Goal: Browse casually: Explore the website without a specific task or goal

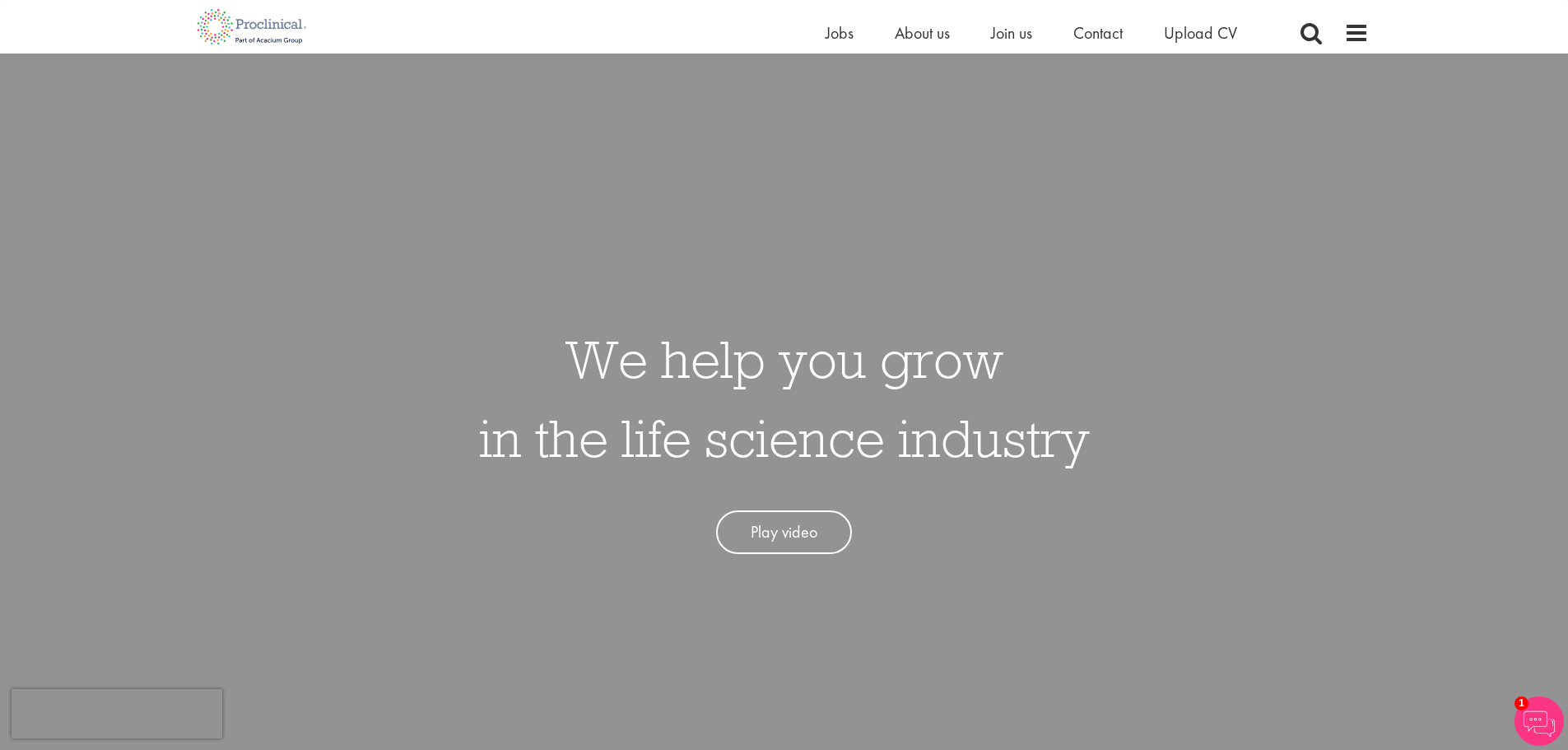
scroll to position [82, 0]
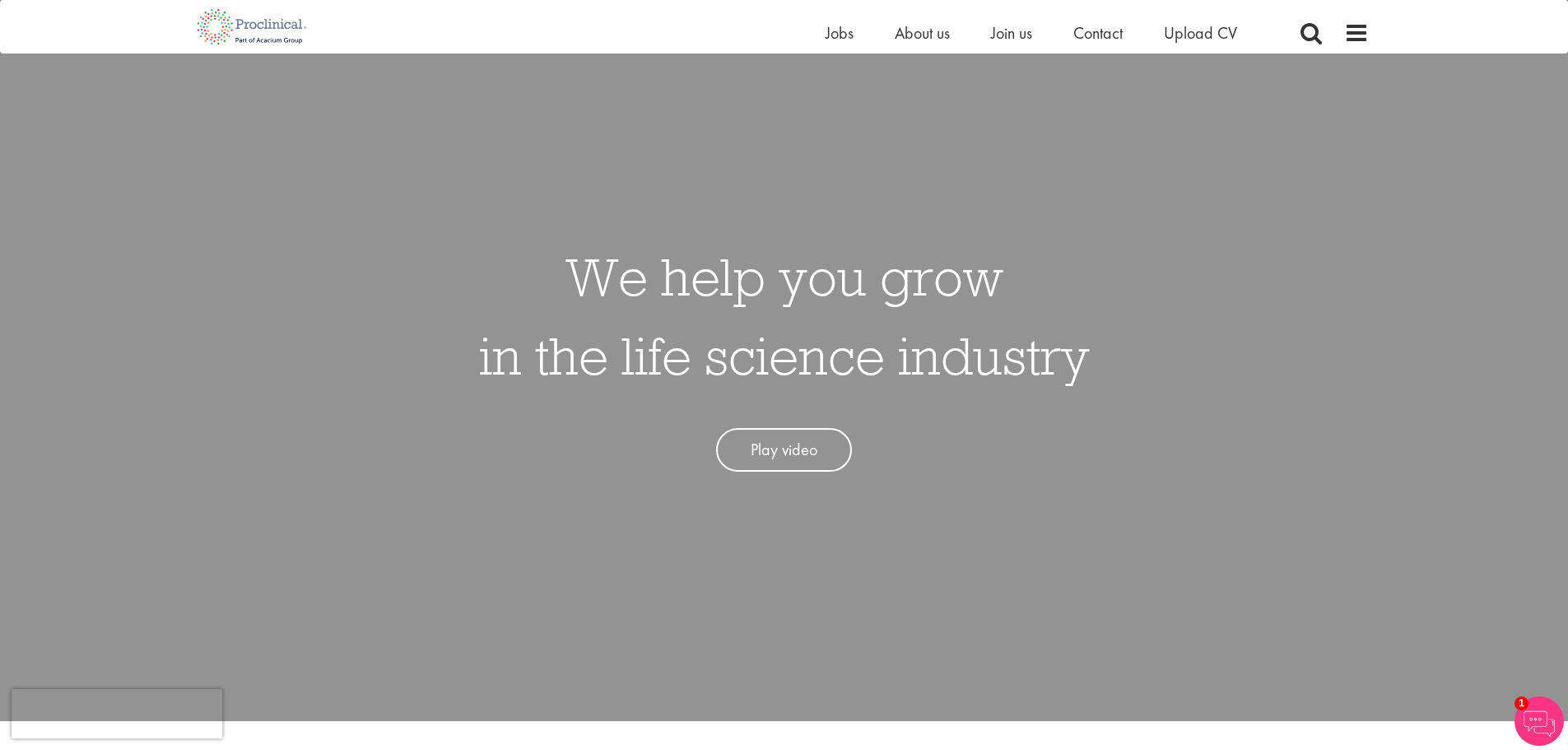
click at [782, 452] on link "Play video" at bounding box center [783, 449] width 136 height 43
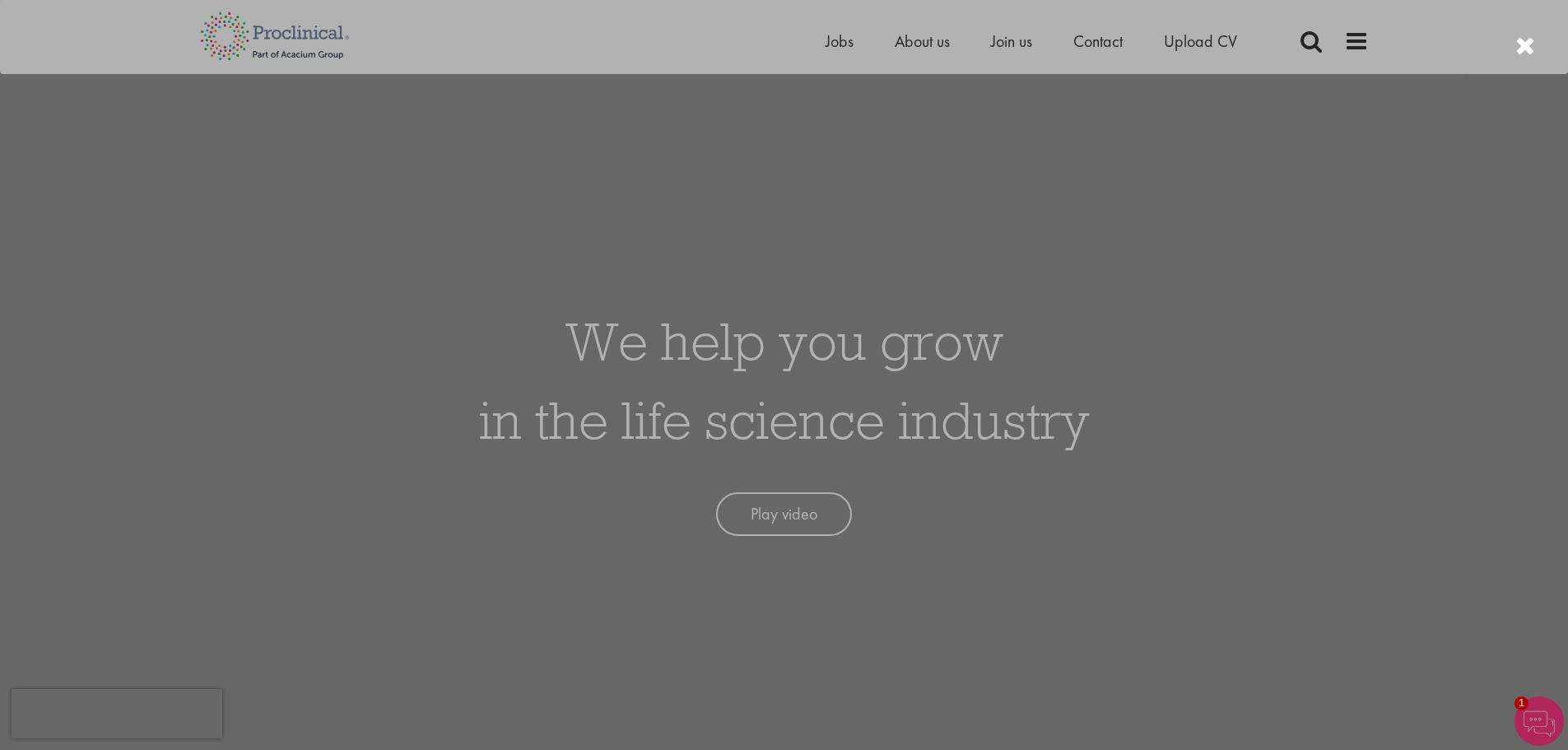
scroll to position [0, 0]
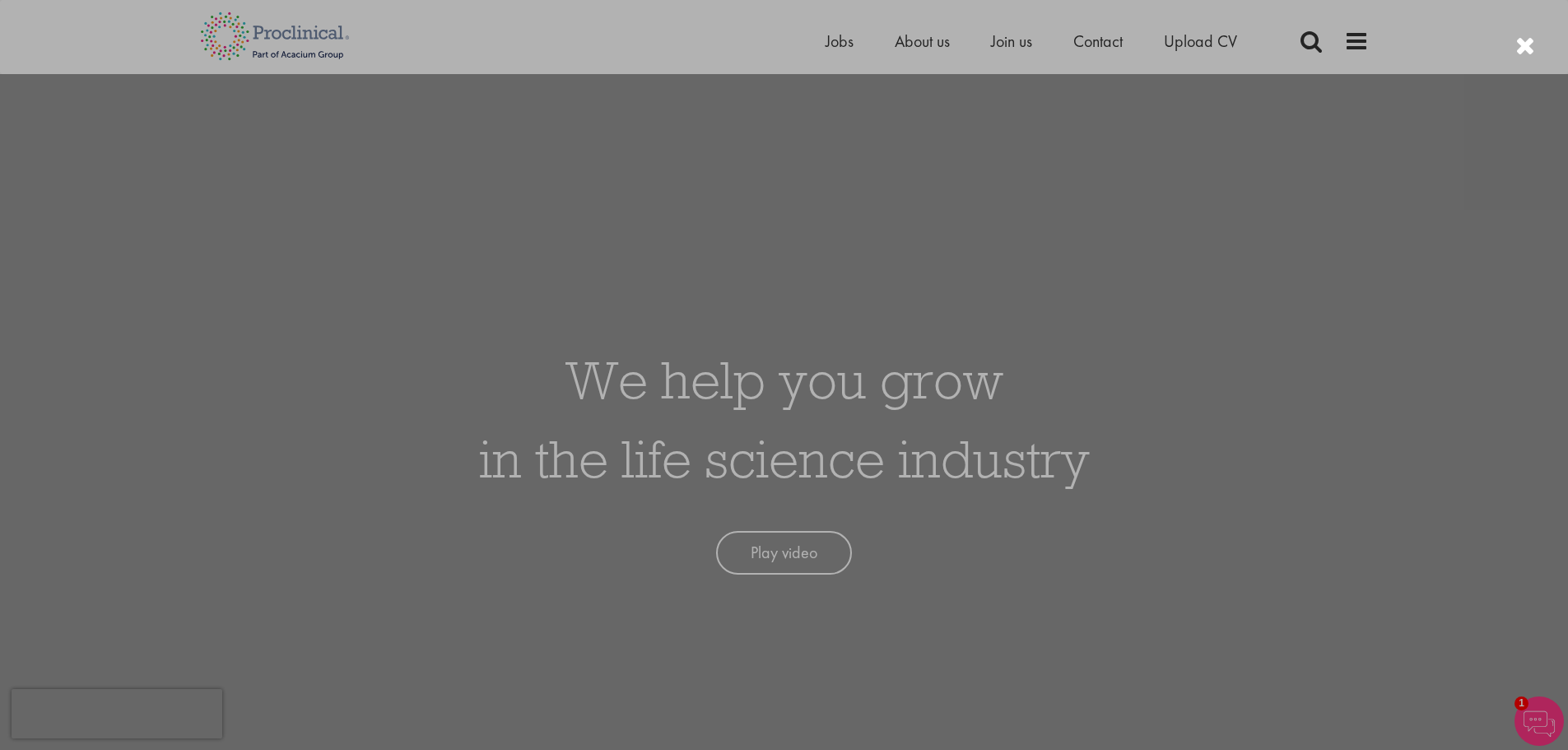
click at [1187, 573] on div at bounding box center [784, 375] width 1568 height 750
click at [1320, 373] on div at bounding box center [784, 375] width 1568 height 750
click at [1364, 370] on div at bounding box center [784, 375] width 1568 height 750
click at [1528, 47] on div at bounding box center [1525, 46] width 19 height 27
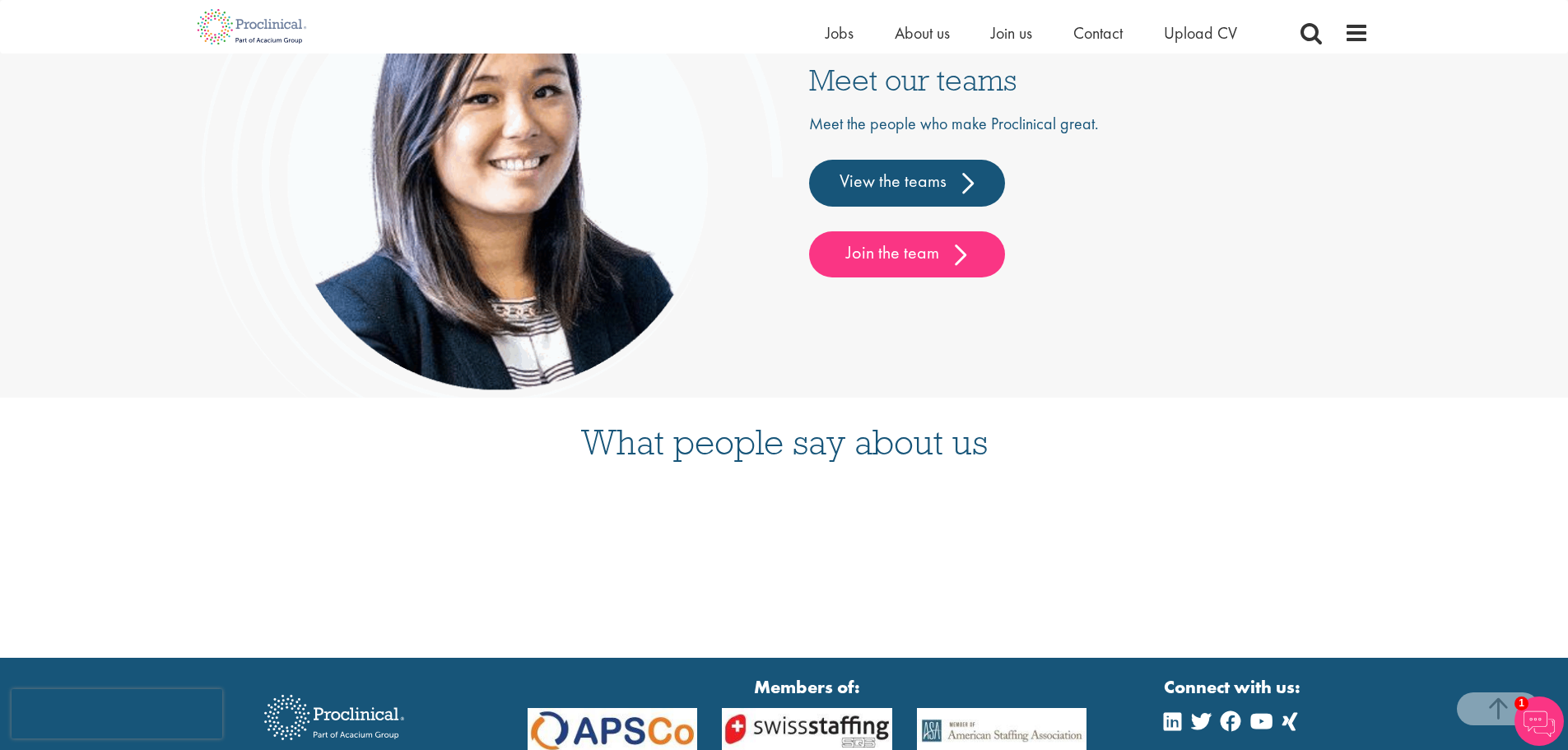
scroll to position [4399, 0]
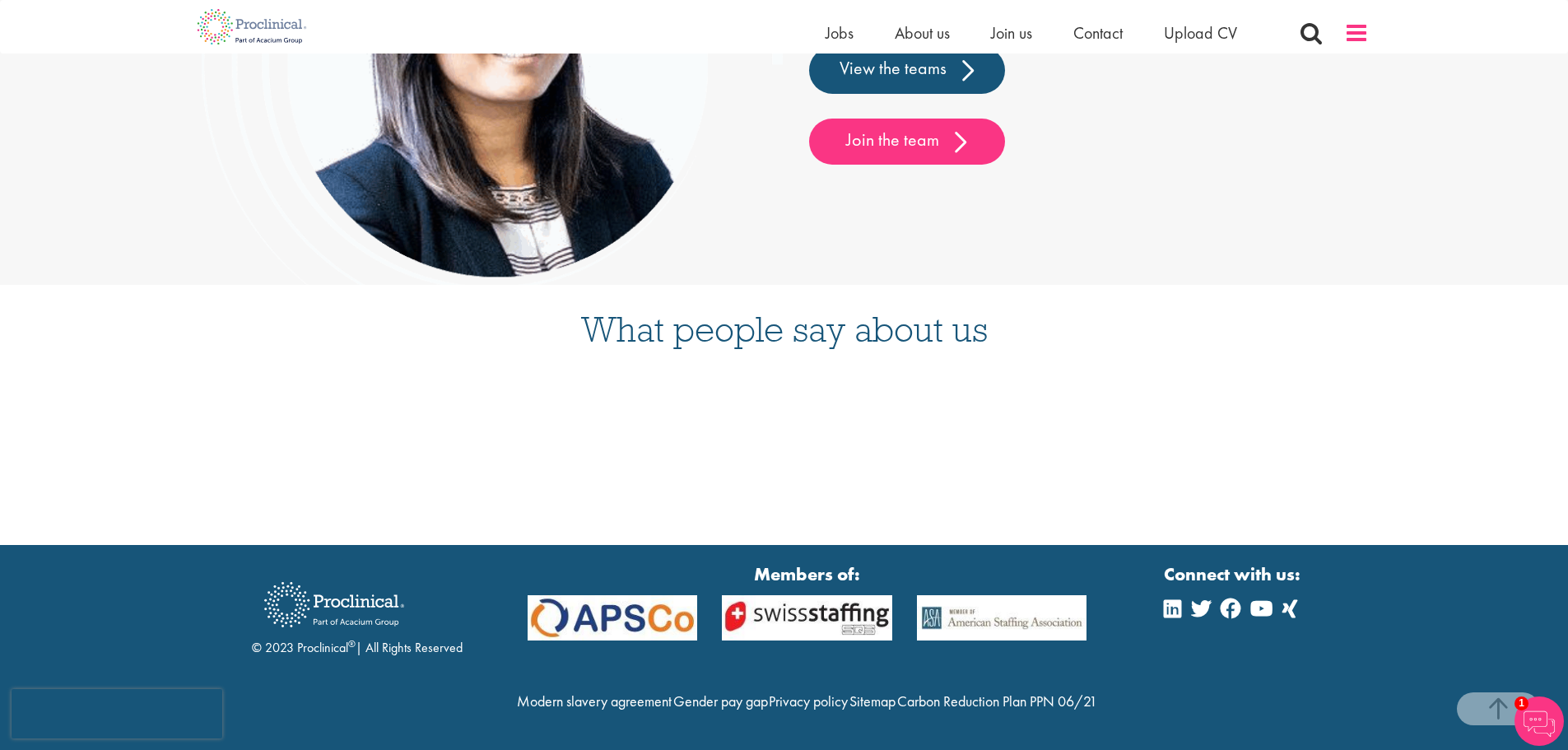
click at [1352, 41] on span at bounding box center [1356, 32] width 25 height 25
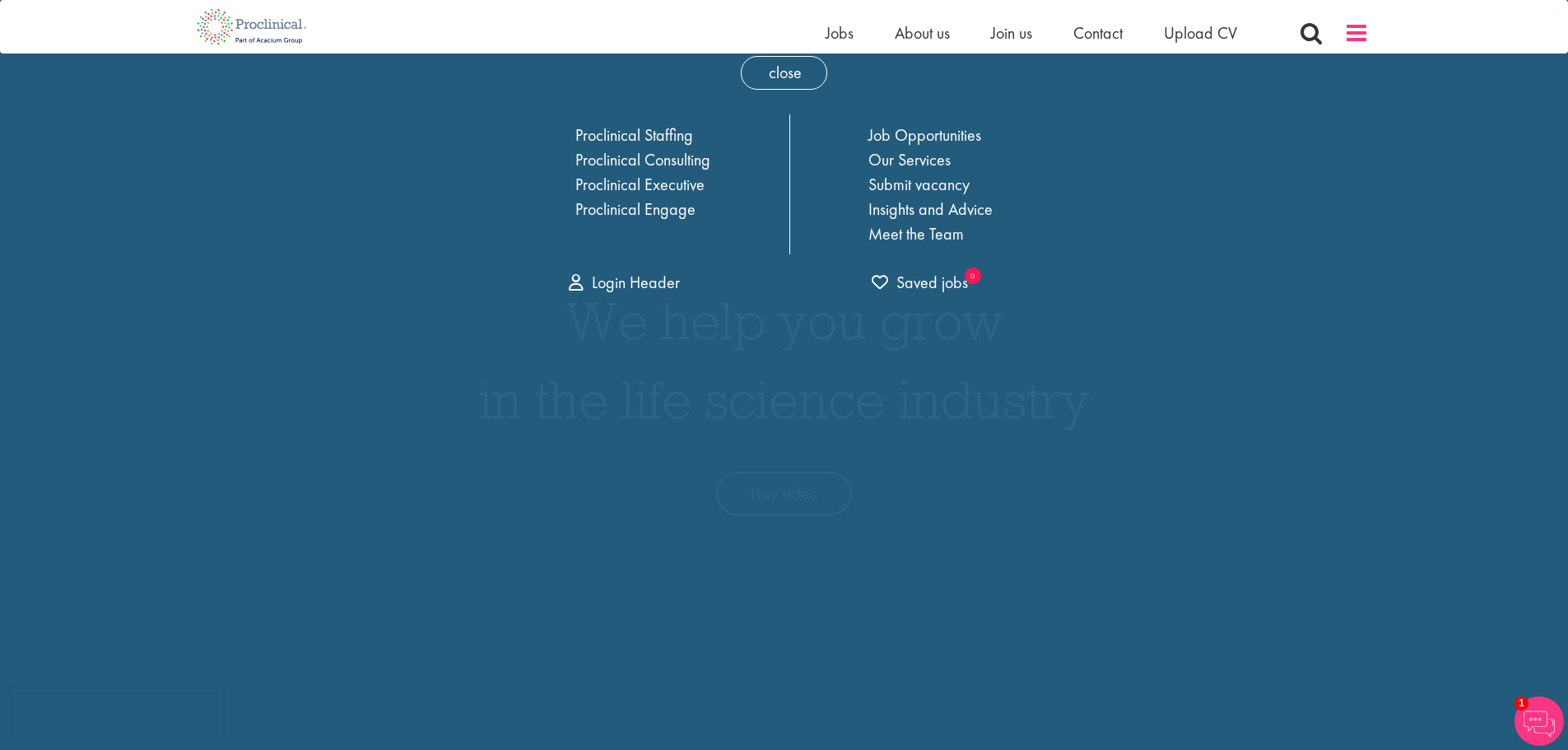
scroll to position [0, 0]
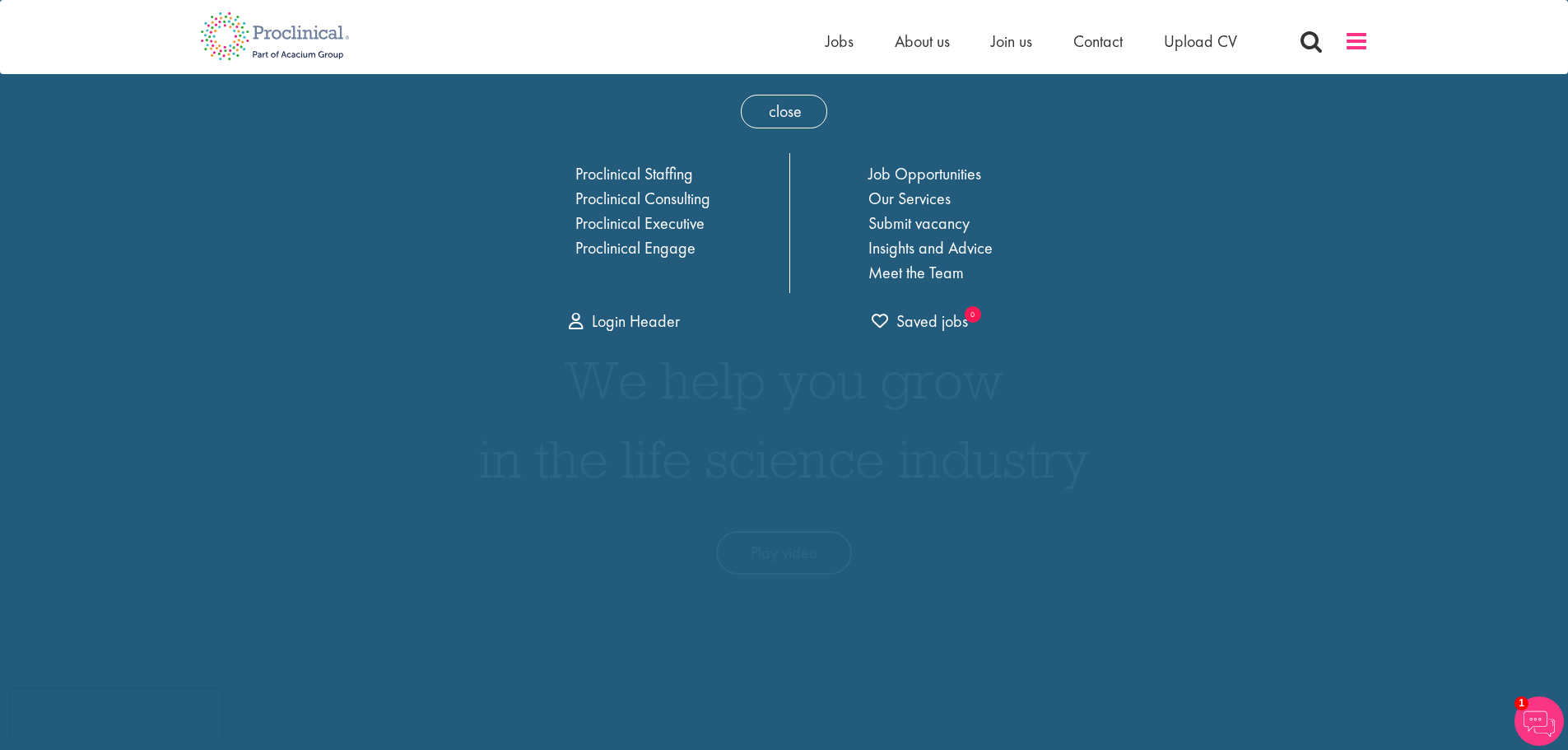
click at [1352, 41] on span at bounding box center [1356, 41] width 25 height 25
click at [1384, 50] on div "Home Jobs About us Join us Contact Upload CV" at bounding box center [784, 30] width 1568 height 62
click at [1367, 38] on span at bounding box center [1356, 41] width 25 height 25
click at [1311, 34] on span at bounding box center [1311, 41] width 25 height 25
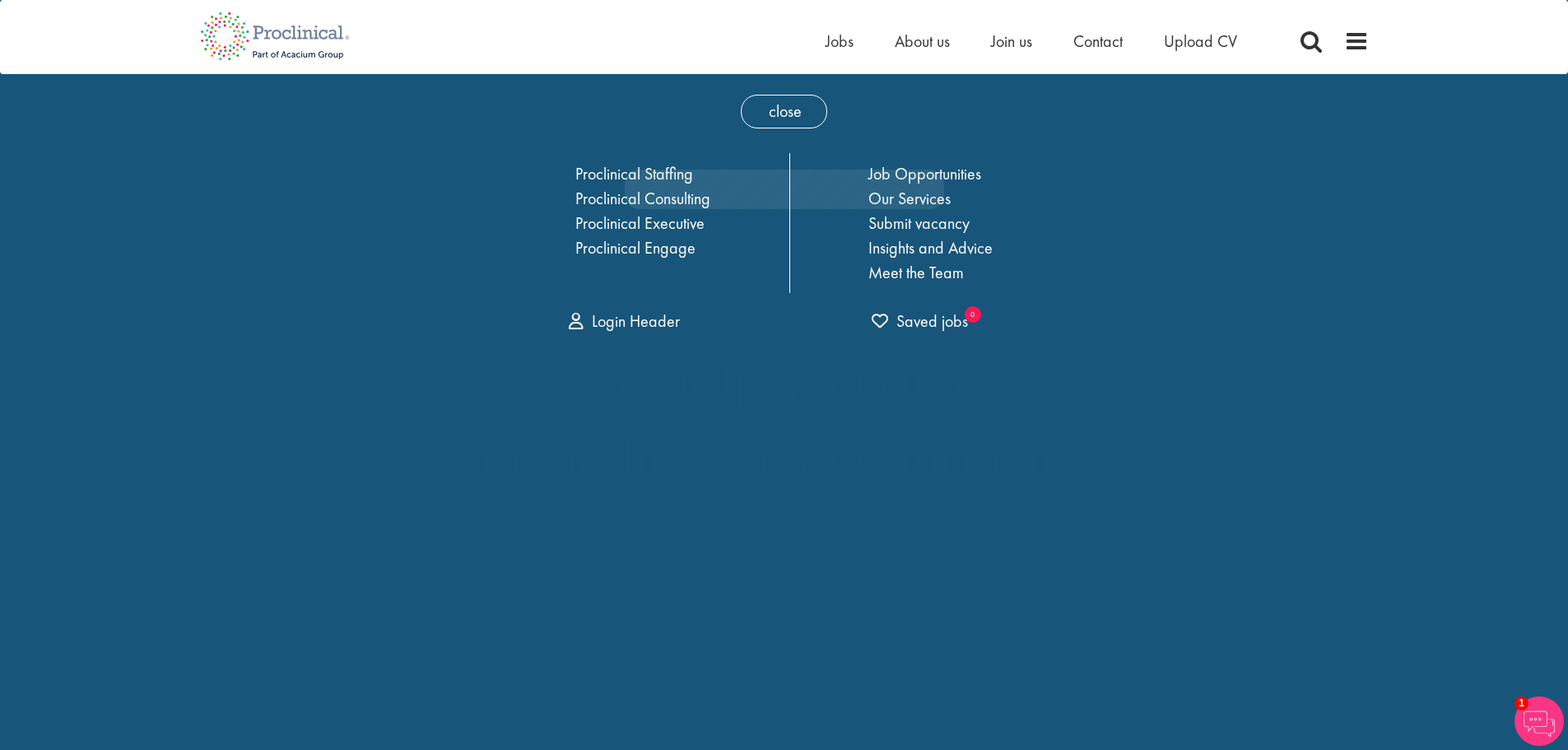
click at [1325, 49] on div "Home Jobs About us Join us Contact Upload CV" at bounding box center [1097, 45] width 543 height 33
click at [1314, 39] on span at bounding box center [1311, 41] width 25 height 25
click at [1341, 43] on div "Home Jobs About us Join us Contact Upload CV" at bounding box center [1097, 45] width 543 height 33
click at [1351, 47] on span at bounding box center [1356, 41] width 25 height 25
click at [1319, 48] on span at bounding box center [1311, 41] width 25 height 25
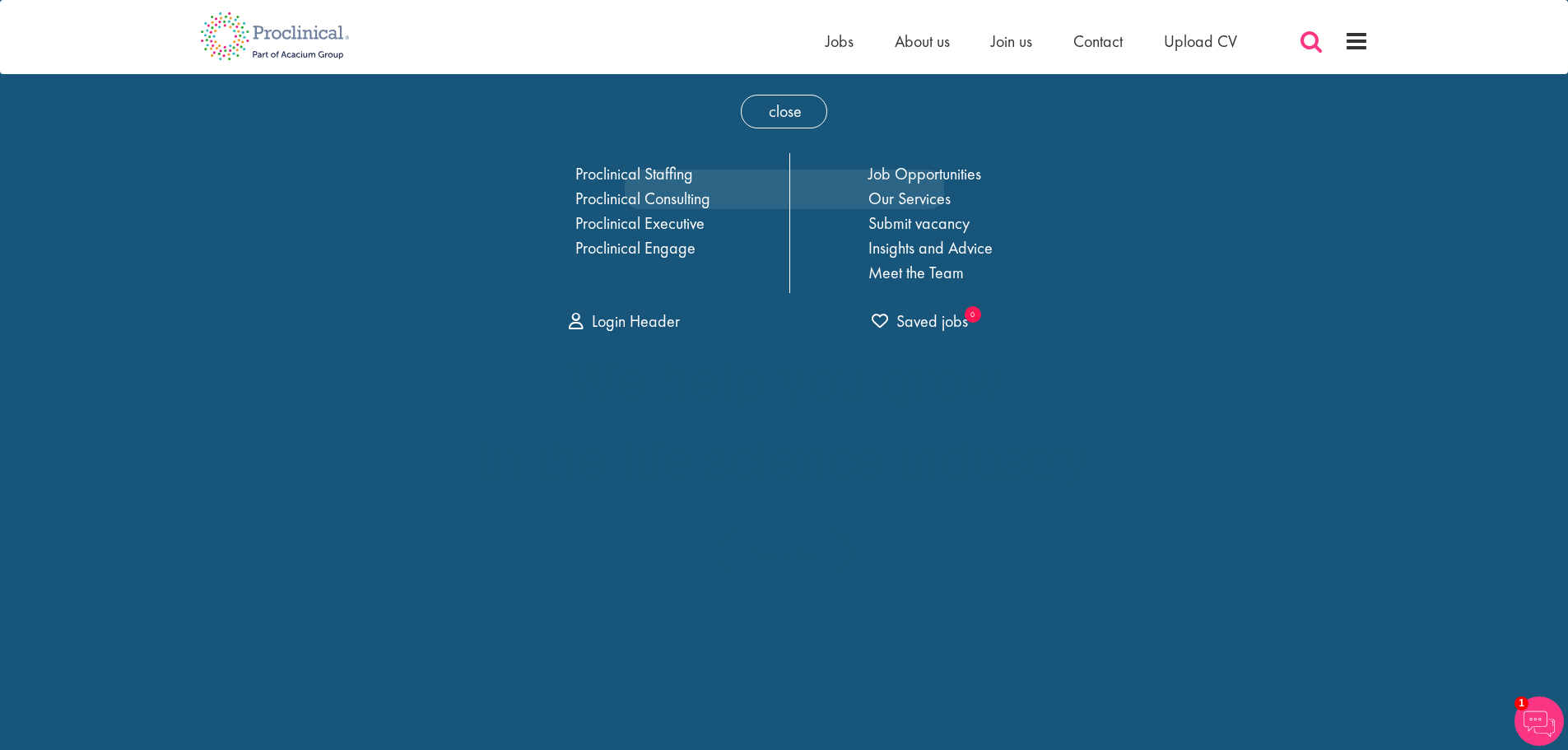
click at [1310, 42] on span at bounding box center [1311, 41] width 25 height 25
click at [1307, 41] on span at bounding box center [1311, 41] width 25 height 25
click at [1305, 42] on span at bounding box center [1311, 41] width 25 height 25
click at [1306, 44] on span at bounding box center [1311, 41] width 25 height 25
click at [1309, 48] on span at bounding box center [1311, 41] width 25 height 25
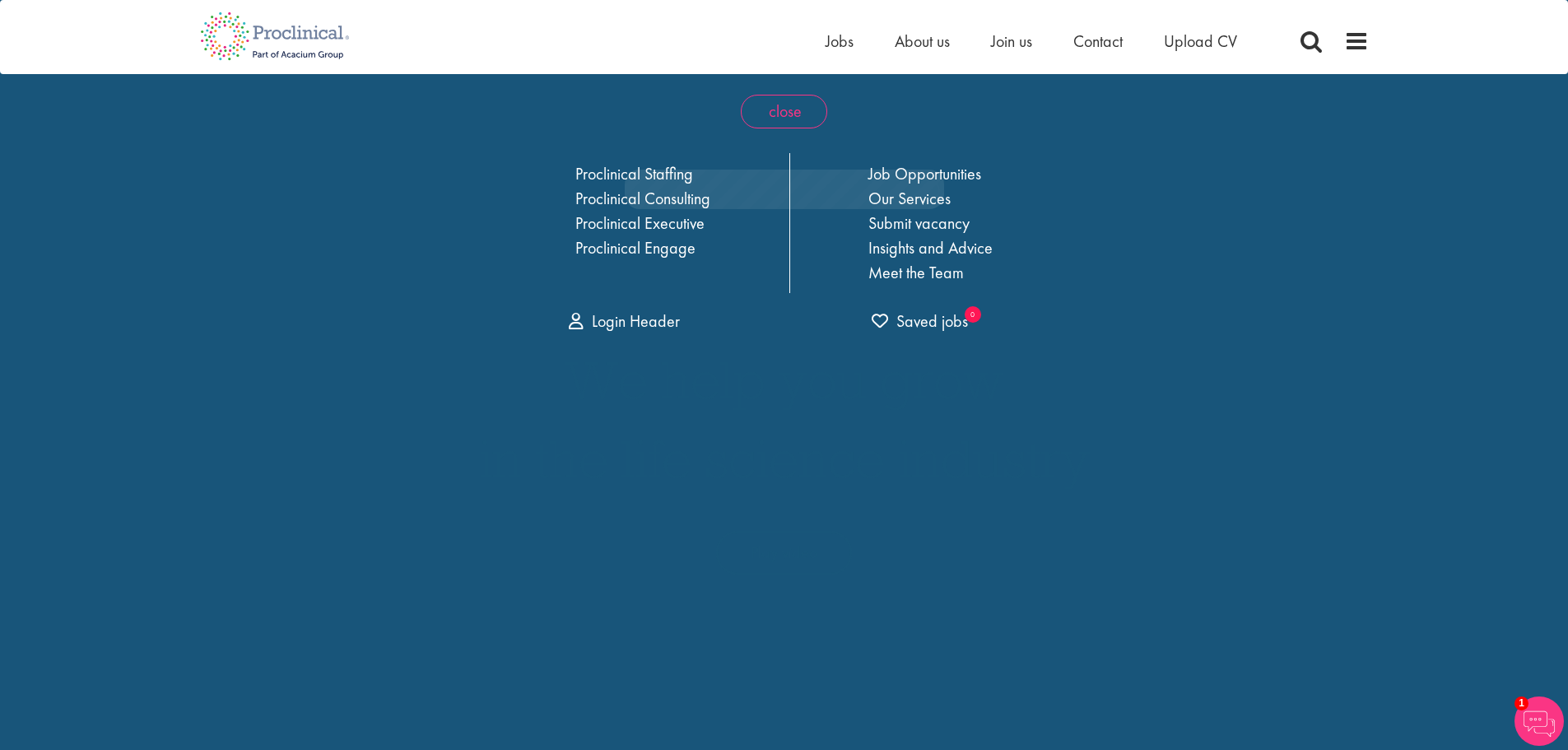
click at [783, 121] on span "close" at bounding box center [784, 112] width 87 height 34
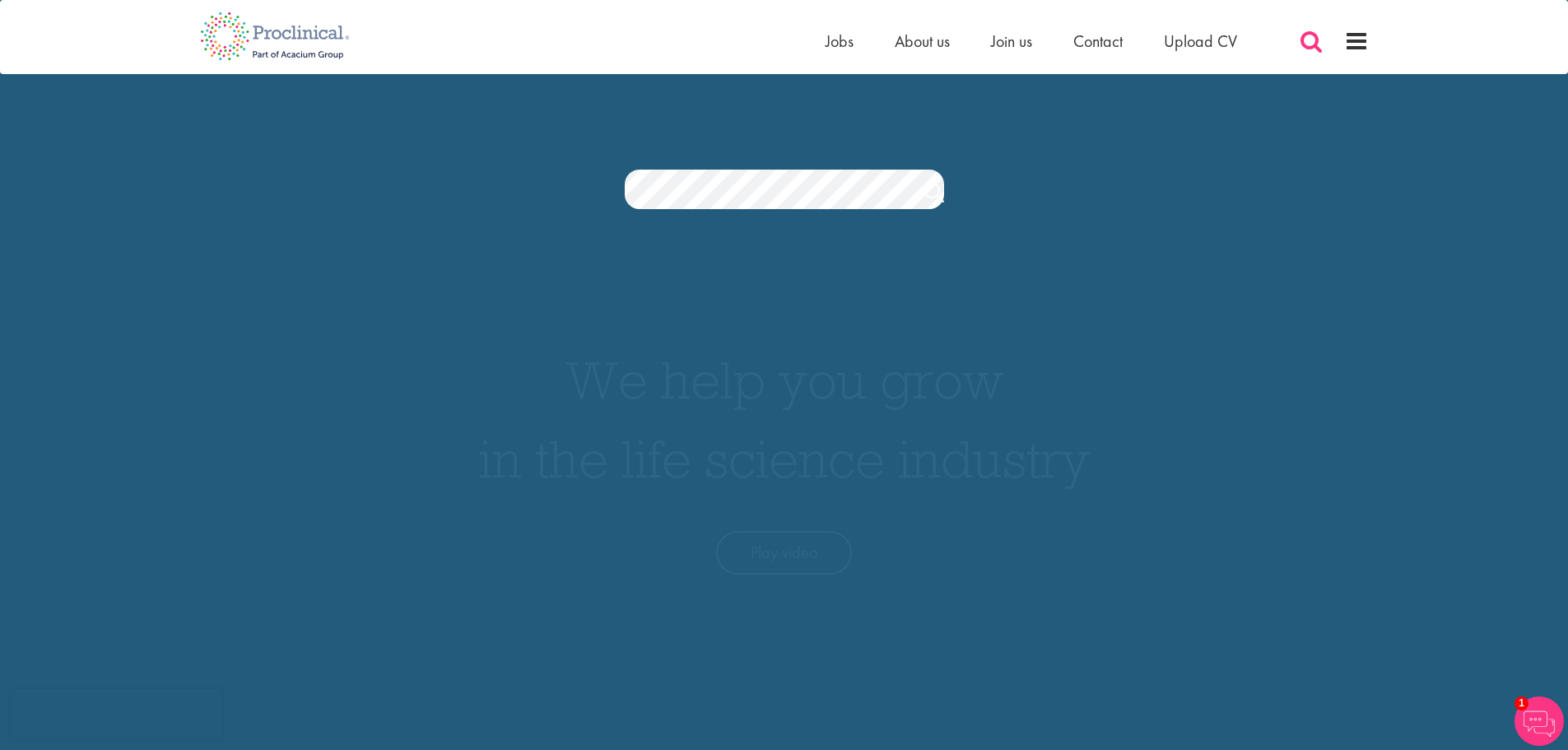
click at [1313, 38] on span at bounding box center [1311, 41] width 25 height 25
click at [468, 55] on div "Home Jobs About us Join us Contact Upload CV" at bounding box center [778, 30] width 1181 height 62
click at [213, 28] on img at bounding box center [274, 36] width 174 height 73
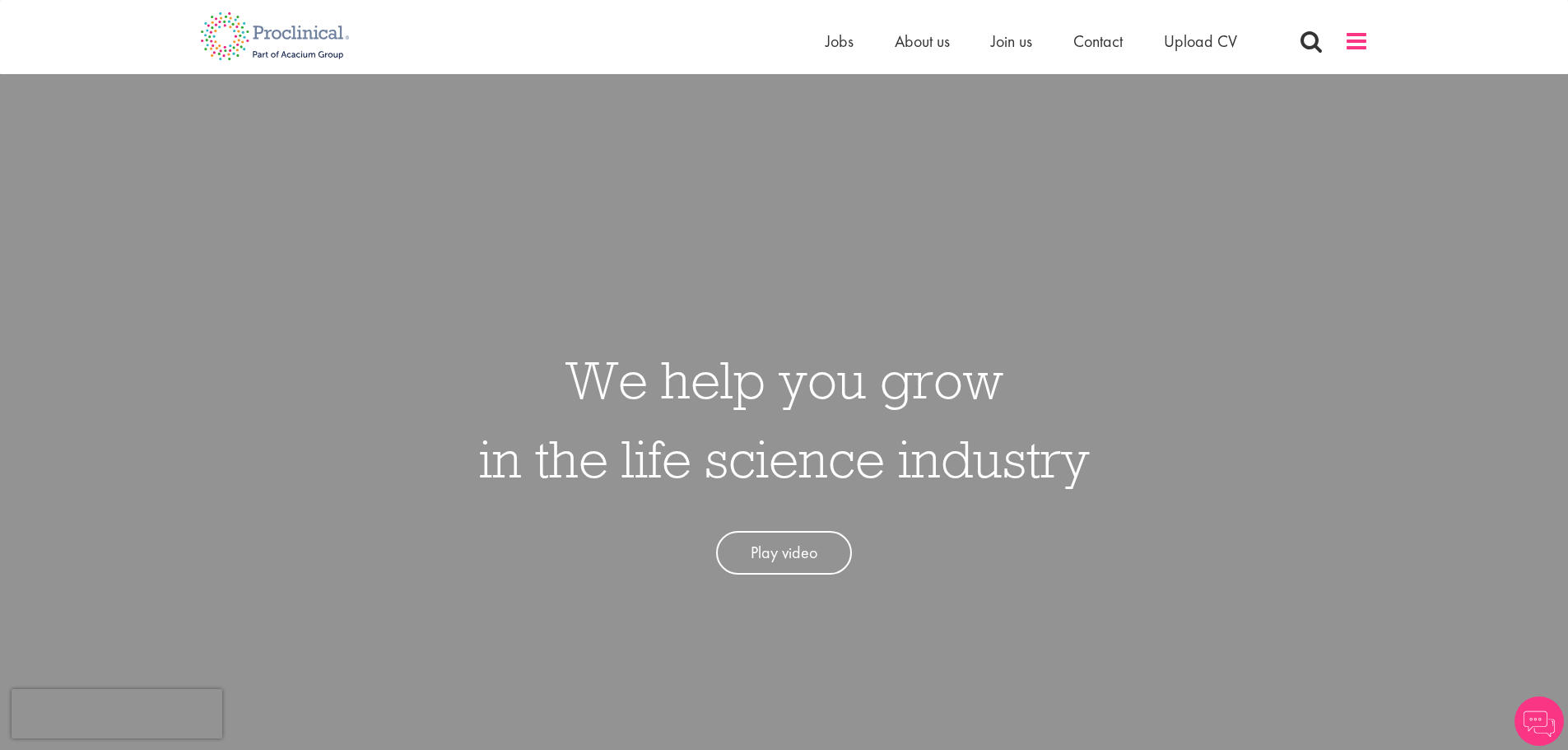
click at [1349, 43] on span at bounding box center [1356, 41] width 25 height 25
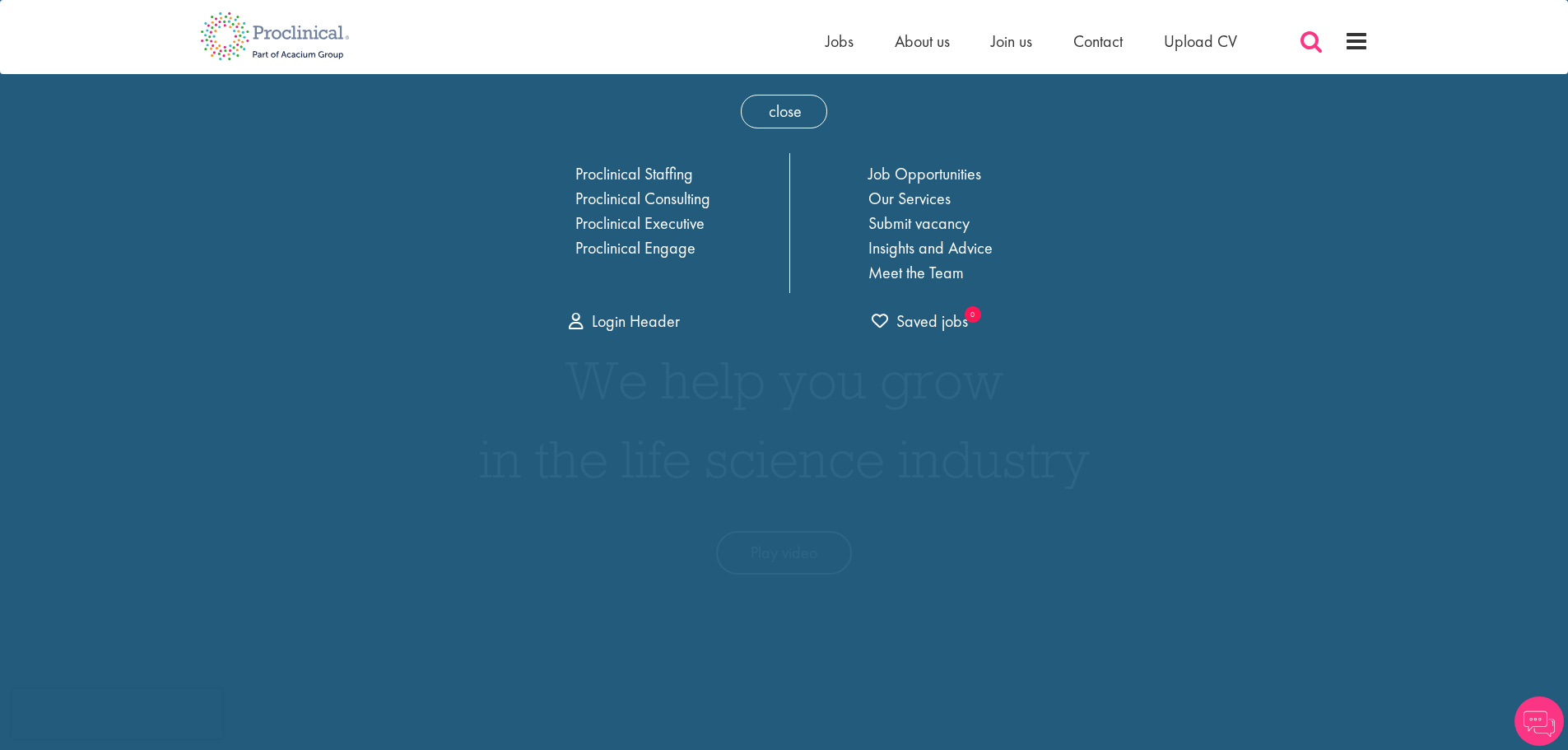
click at [1314, 46] on span at bounding box center [1311, 41] width 25 height 25
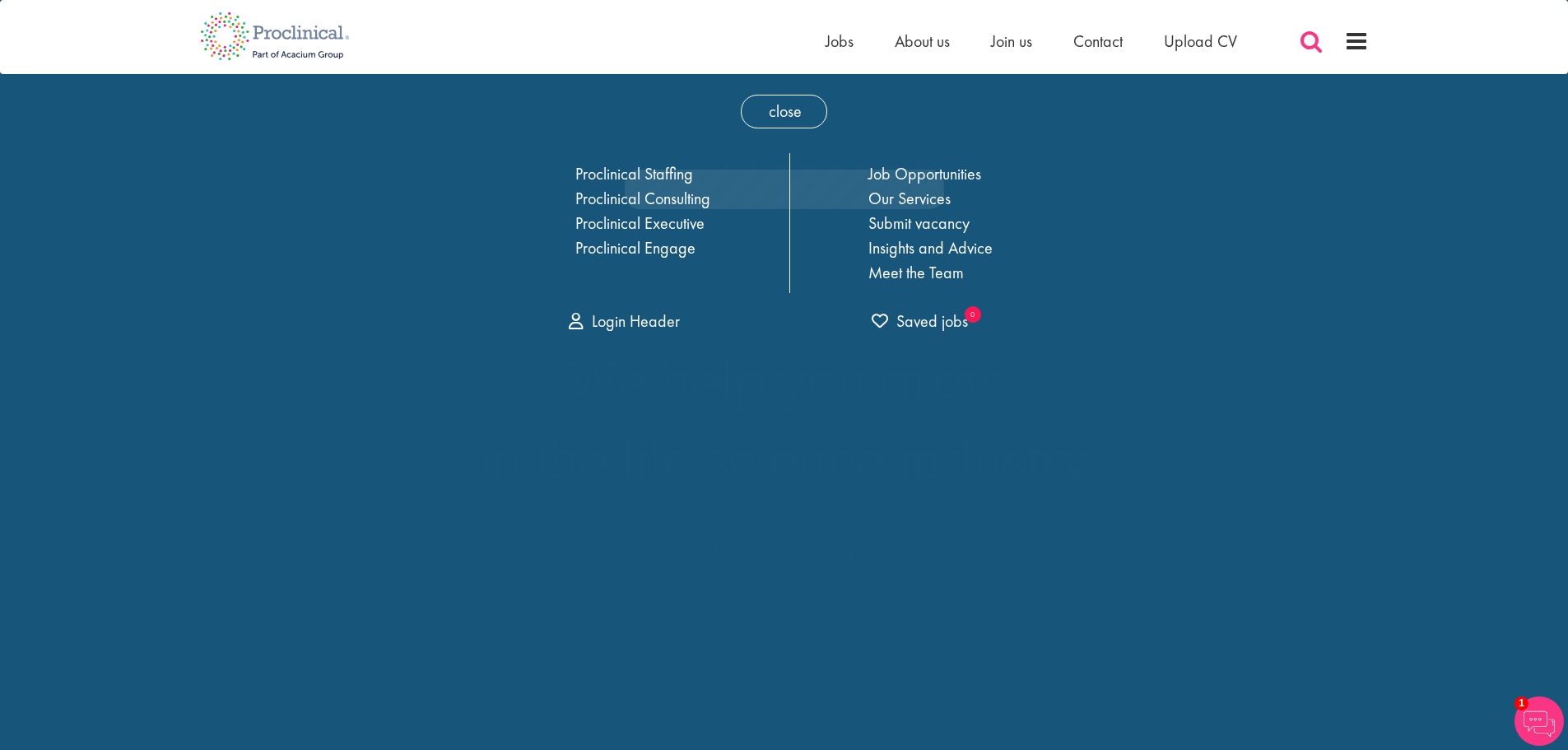
click at [1314, 46] on span at bounding box center [1311, 41] width 25 height 25
click at [231, 42] on img at bounding box center [274, 36] width 174 height 73
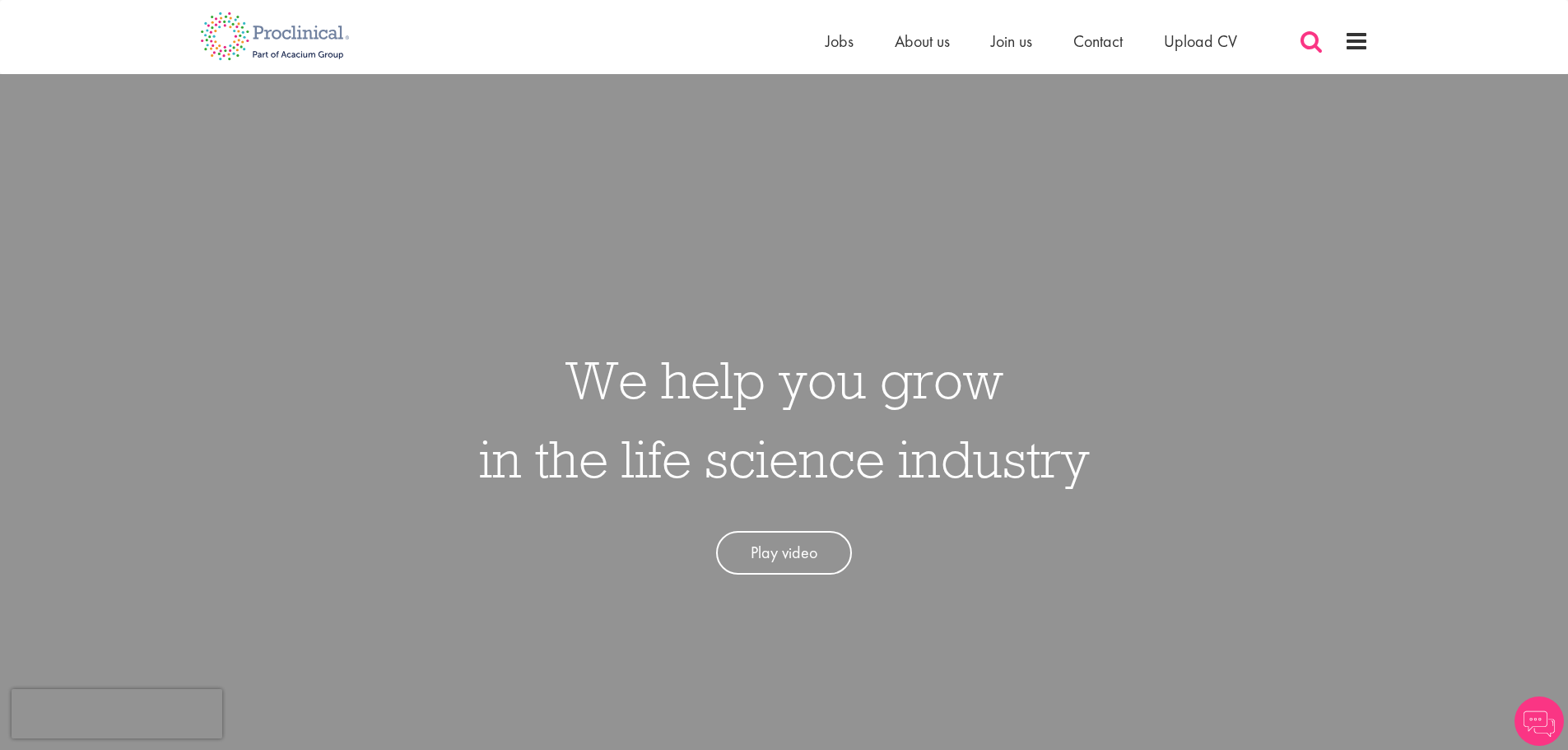
click at [1319, 49] on span at bounding box center [1311, 41] width 25 height 25
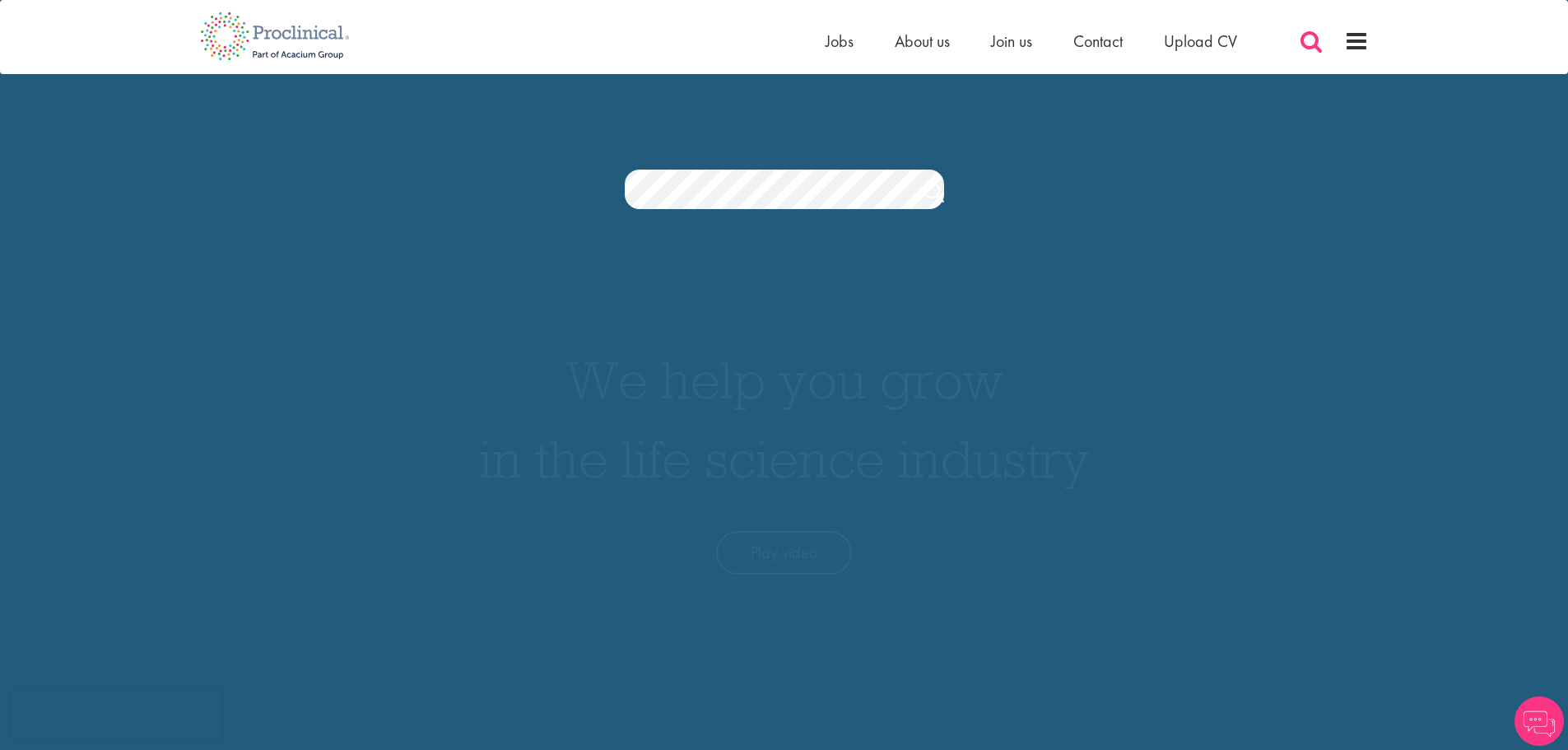
click at [1313, 48] on span at bounding box center [1311, 41] width 25 height 25
click at [1443, 36] on div "Home Jobs About us Join us Contact Upload CV" at bounding box center [784, 30] width 1568 height 62
click at [232, 47] on img at bounding box center [274, 36] width 174 height 73
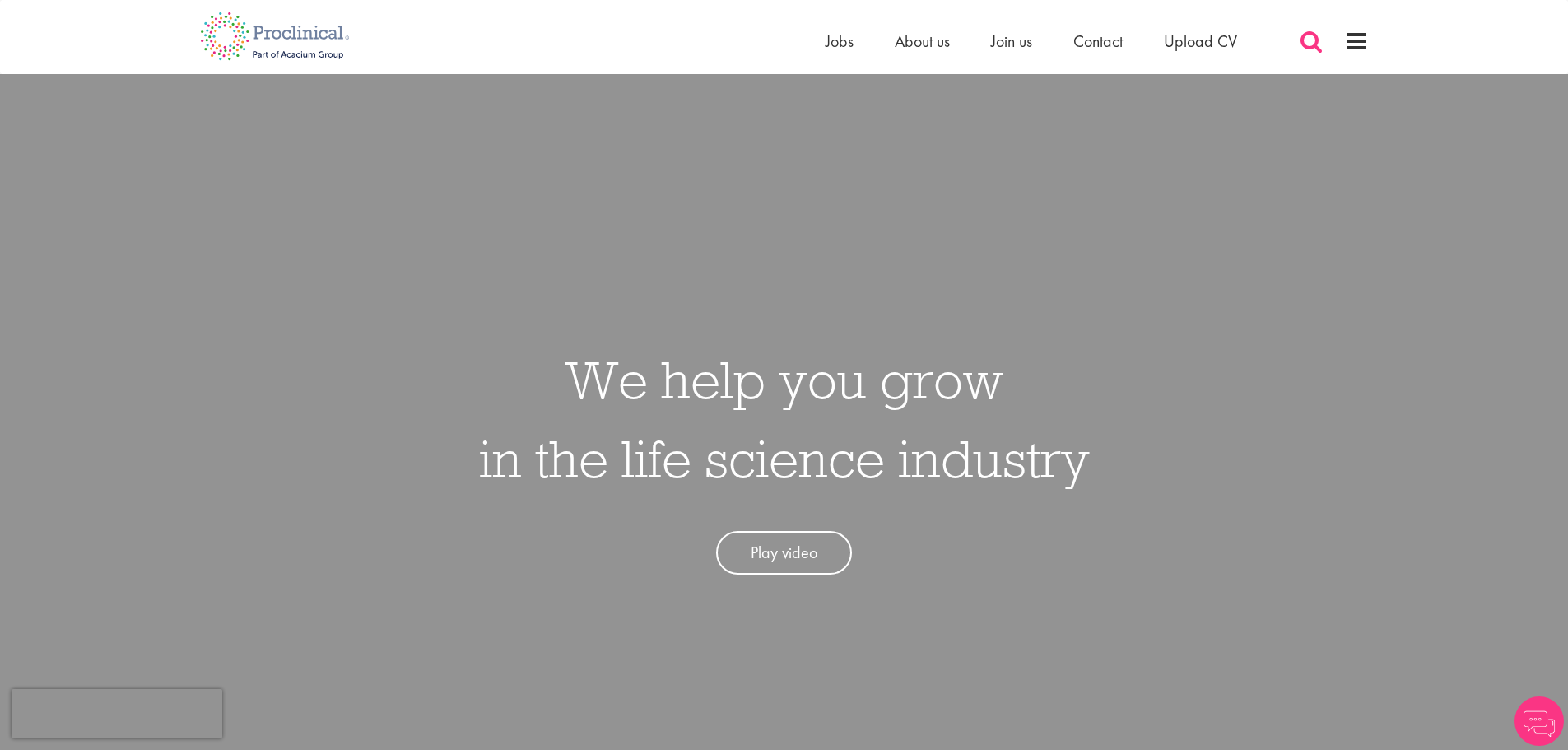
click at [1310, 45] on span at bounding box center [1311, 41] width 25 height 25
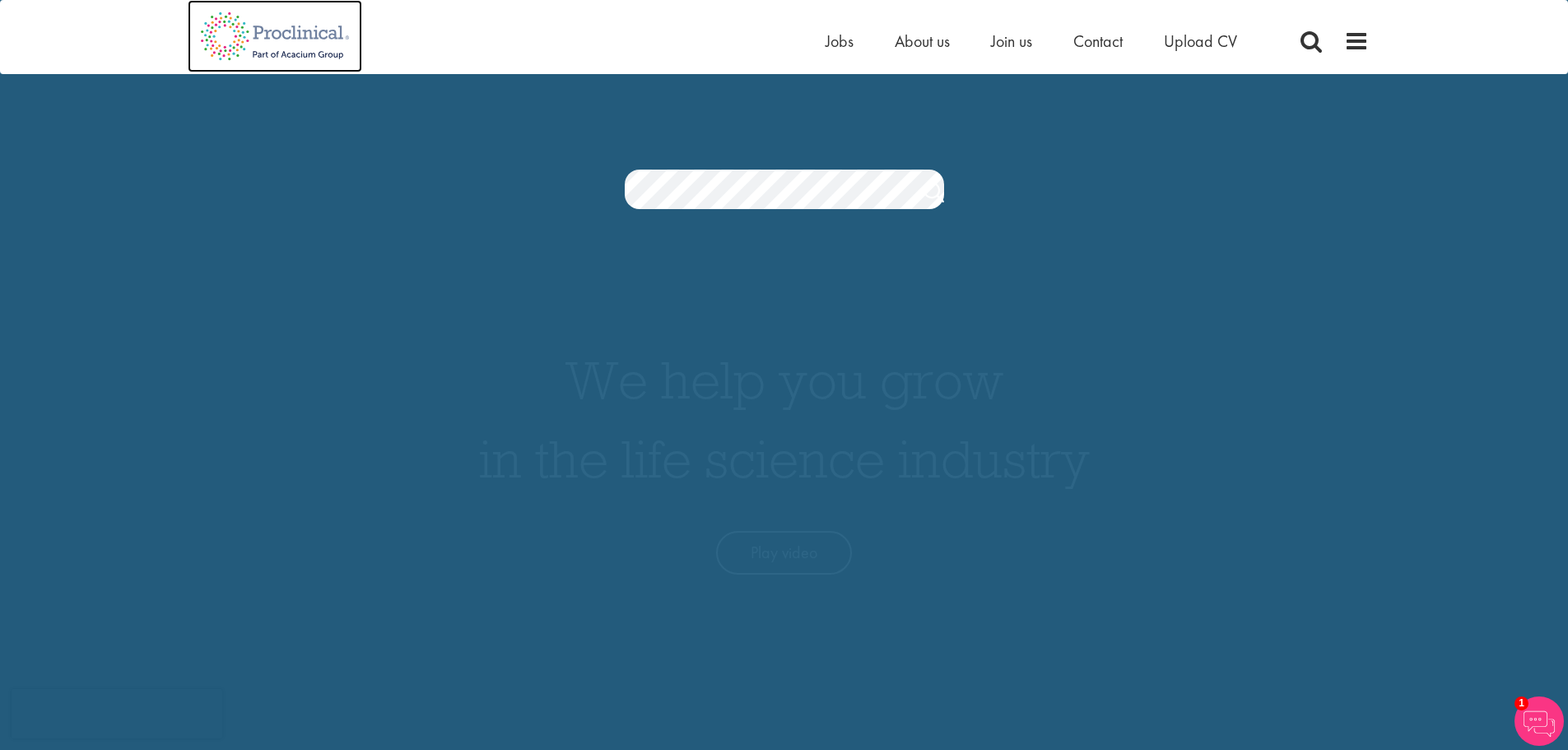
click at [221, 41] on img at bounding box center [274, 36] width 174 height 73
